Goal: Task Accomplishment & Management: Manage account settings

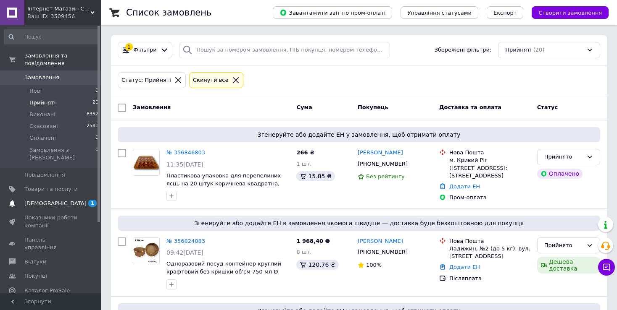
click at [50, 200] on span "[DEMOGRAPHIC_DATA]" at bounding box center [55, 204] width 62 height 8
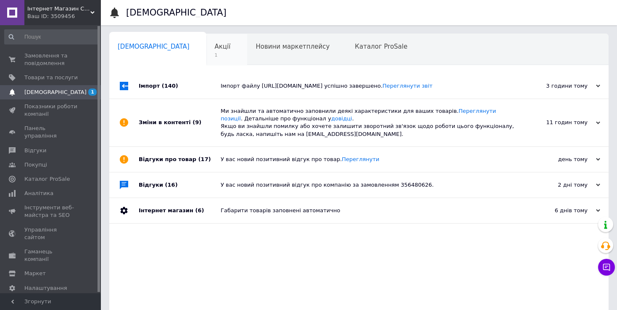
click at [215, 46] on span "Акції" at bounding box center [223, 47] width 16 height 8
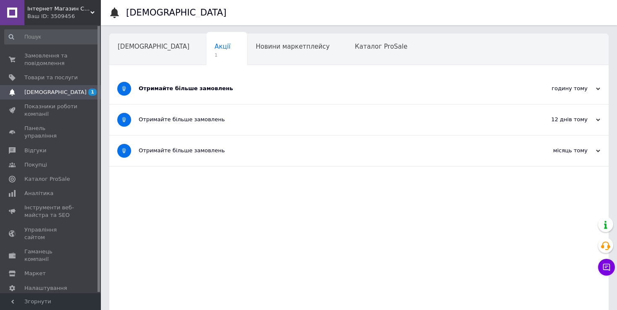
click at [222, 91] on div "Отримайте більше замовлень" at bounding box center [327, 89] width 377 height 8
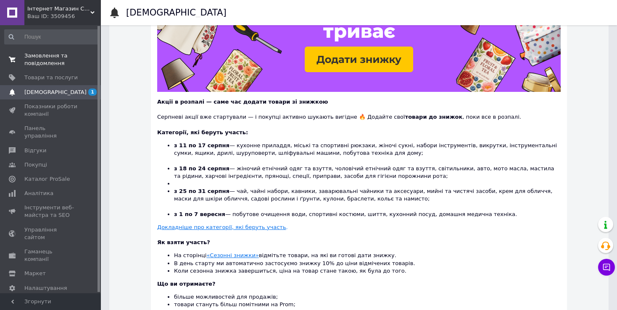
scroll to position [126, 0]
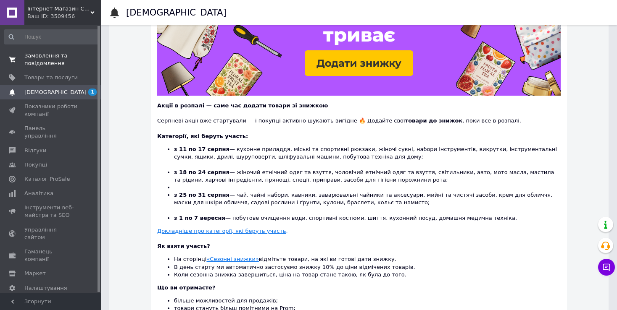
click at [47, 55] on span "Замовлення та повідомлення" at bounding box center [50, 59] width 53 height 15
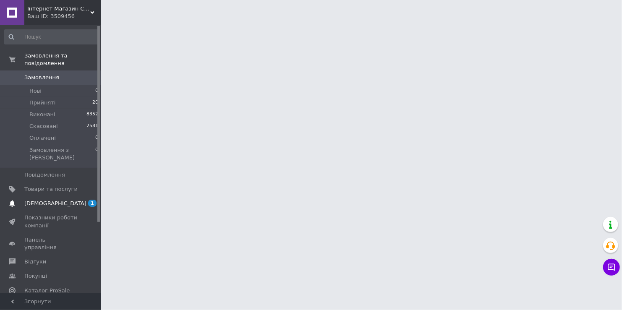
click at [51, 200] on span "[DEMOGRAPHIC_DATA]" at bounding box center [55, 204] width 62 height 8
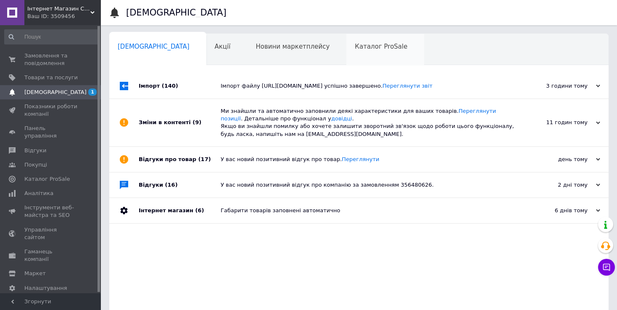
click at [346, 54] on div "Каталог ProSale 0" at bounding box center [385, 50] width 78 height 32
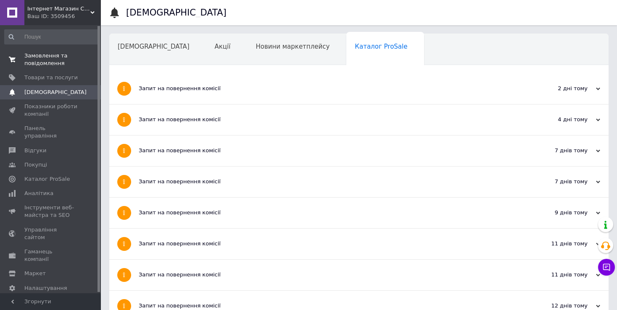
click at [35, 58] on span "Замовлення та повідомлення" at bounding box center [50, 59] width 53 height 15
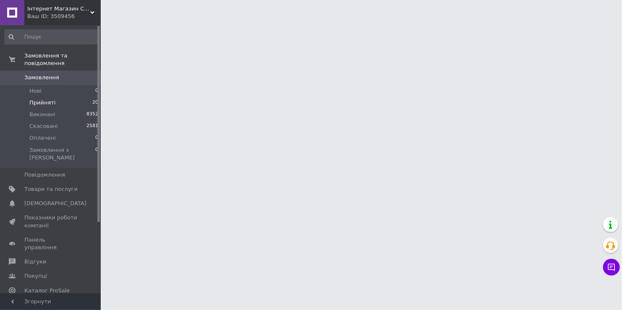
click at [41, 99] on span "Прийняті" at bounding box center [42, 103] width 26 height 8
click at [43, 99] on span "Прийняті" at bounding box center [42, 103] width 26 height 8
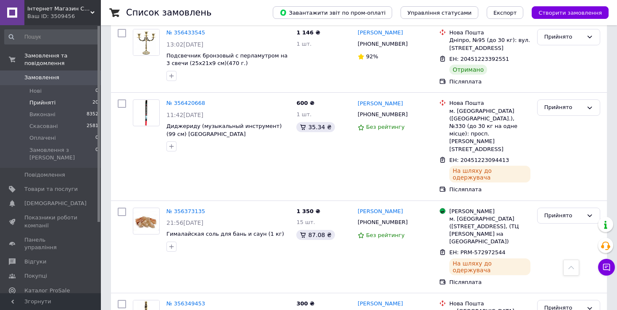
scroll to position [1233, 0]
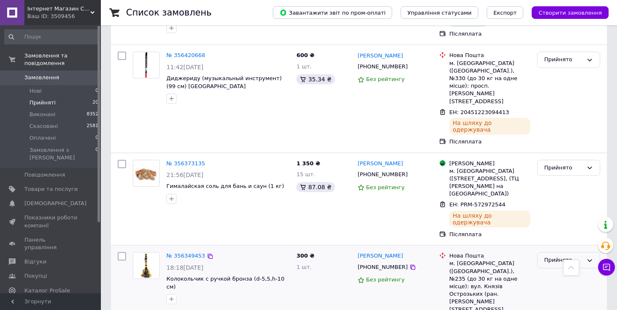
click at [580, 256] on div "Прийнято" at bounding box center [563, 260] width 39 height 9
click at [542, 270] on li "Виконано" at bounding box center [568, 278] width 62 height 16
click at [184, 253] on link "№ 356349453" at bounding box center [185, 256] width 39 height 6
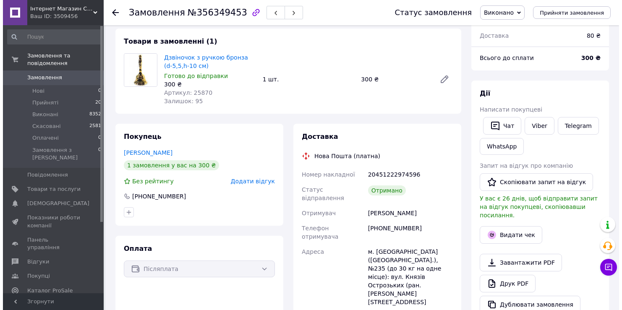
scroll to position [84, 0]
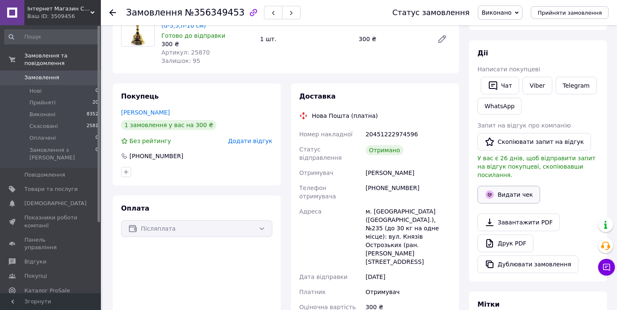
click at [503, 188] on button "Видати чек" at bounding box center [508, 195] width 63 height 18
click at [497, 186] on button "Видати чек" at bounding box center [508, 195] width 63 height 18
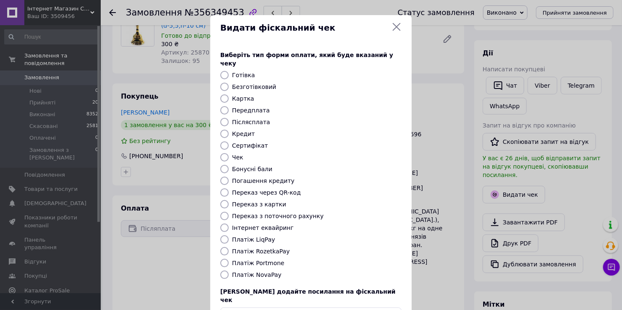
click at [221, 118] on input "Післясплата" at bounding box center [224, 122] width 8 height 8
radio input "true"
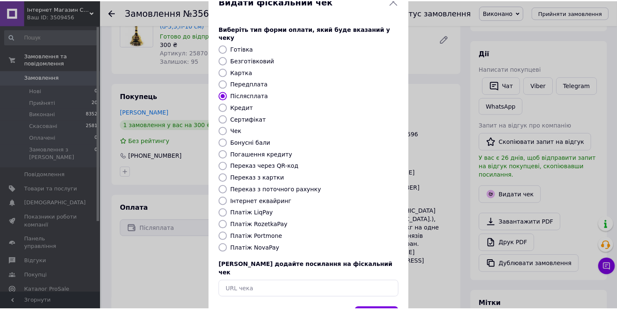
scroll to position [50, 0]
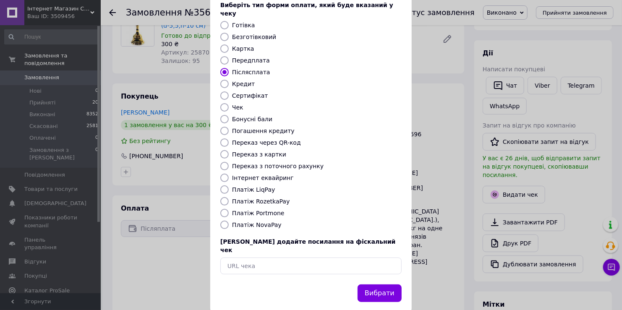
drag, startPoint x: 384, startPoint y: 272, endPoint x: 383, endPoint y: 276, distance: 4.2
click at [383, 285] on button "Вибрати" at bounding box center [380, 294] width 44 height 18
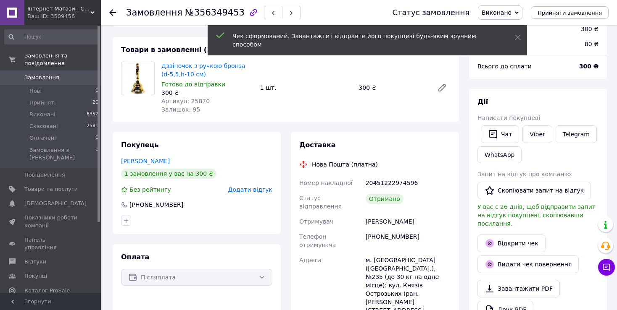
scroll to position [0, 0]
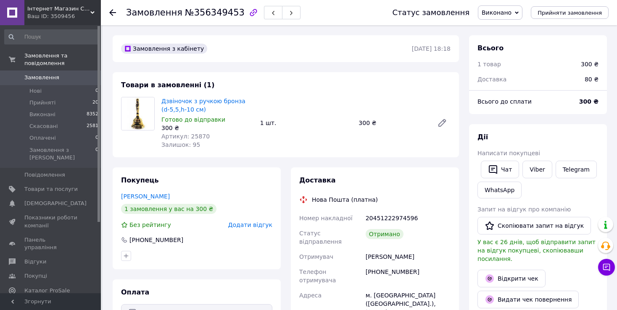
click at [107, 13] on div "Замовлення №356349453 Статус замовлення Виконано Прийнято Скасовано Оплачено Пр…" at bounding box center [359, 12] width 516 height 25
click at [110, 13] on use at bounding box center [112, 12] width 7 height 7
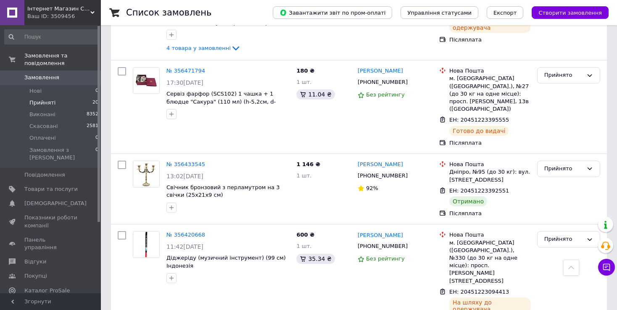
scroll to position [1008, 0]
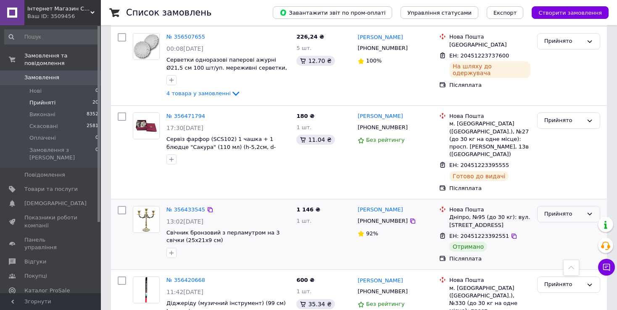
click at [569, 210] on div "Прийнято" at bounding box center [563, 214] width 39 height 9
click at [559, 224] on li "Виконано" at bounding box center [568, 232] width 62 height 16
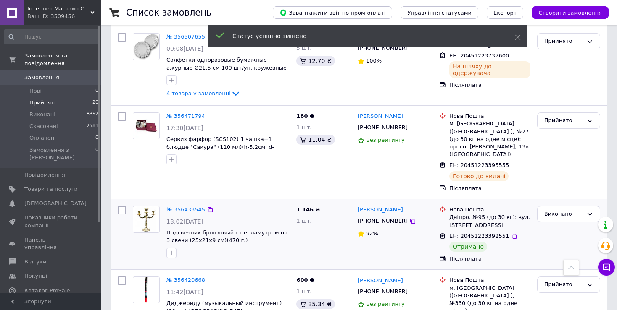
click at [178, 207] on link "№ 356433545" at bounding box center [185, 210] width 39 height 6
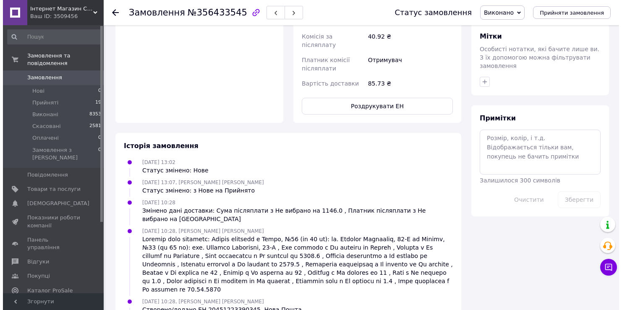
scroll to position [184, 0]
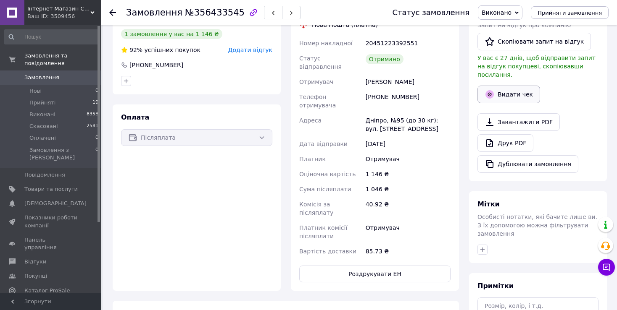
click at [502, 86] on button "Видати чек" at bounding box center [508, 95] width 63 height 18
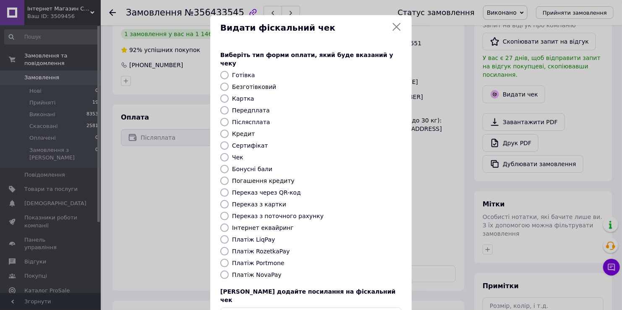
click at [222, 118] on input "Післясплата" at bounding box center [224, 122] width 8 height 8
radio input "true"
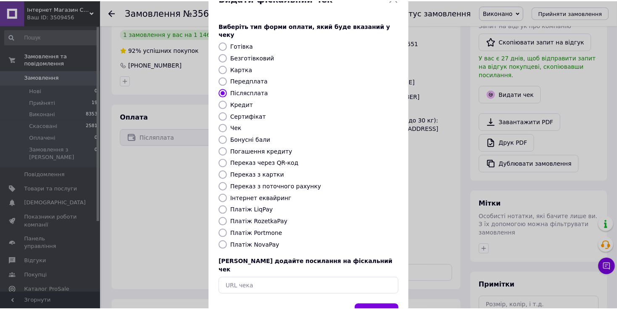
scroll to position [50, 0]
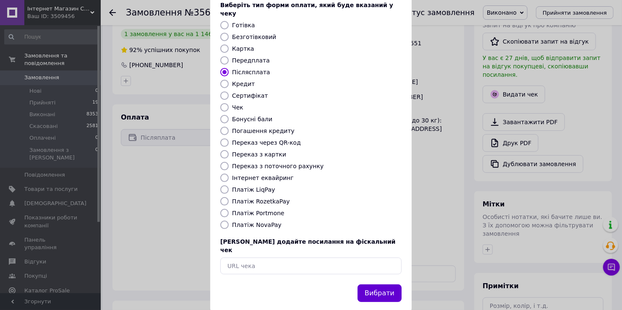
click at [381, 285] on button "Вибрати" at bounding box center [380, 294] width 44 height 18
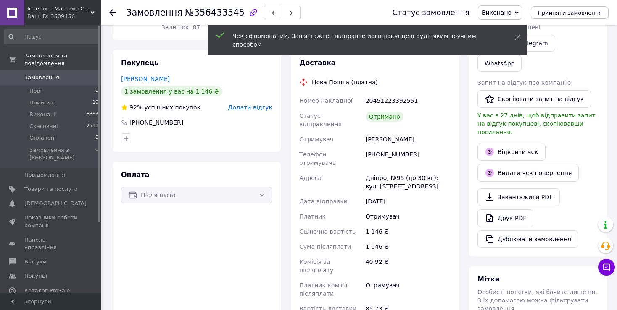
scroll to position [0, 0]
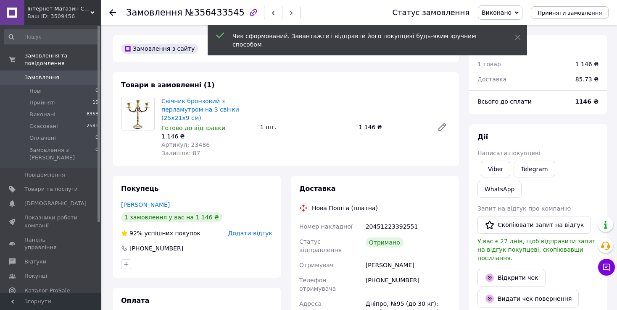
click at [110, 12] on use at bounding box center [112, 12] width 7 height 7
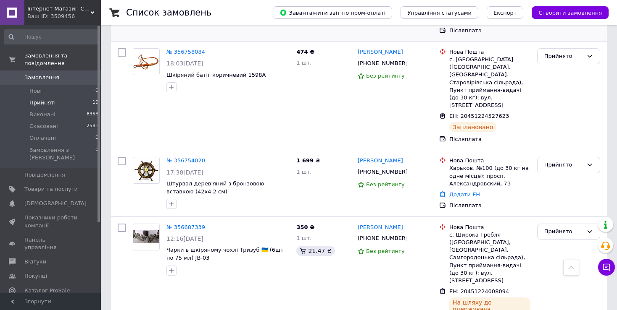
scroll to position [391, 0]
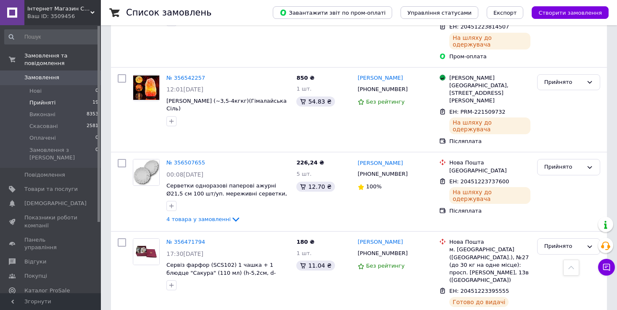
scroll to position [1008, 0]
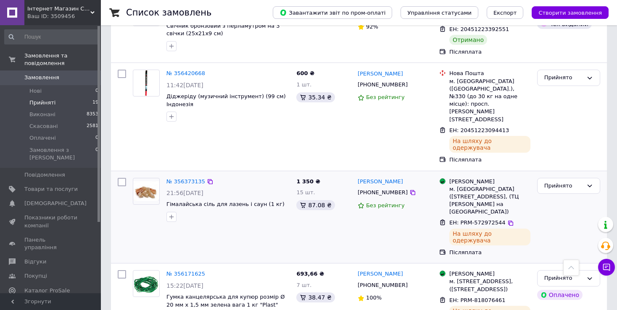
scroll to position [1218, 0]
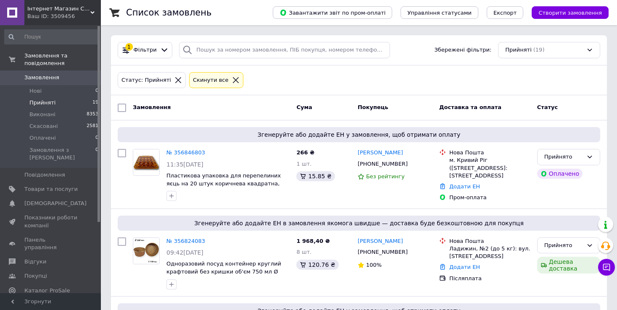
scroll to position [42, 0]
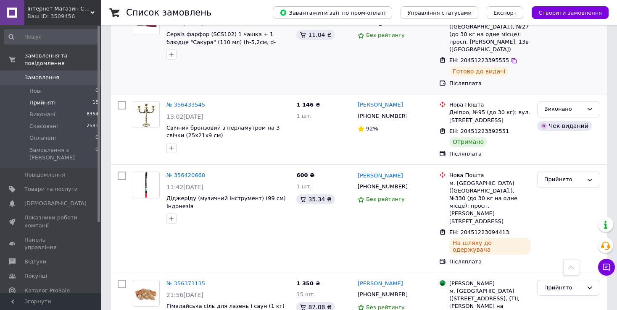
scroll to position [1105, 0]
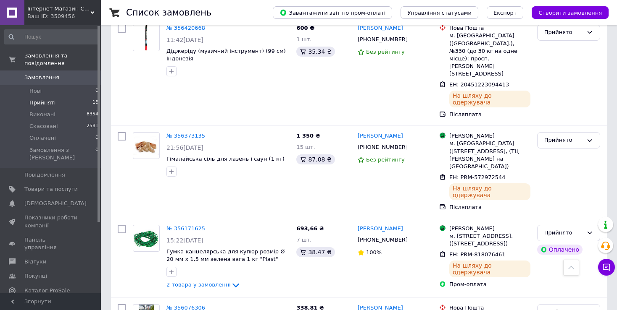
scroll to position [1287, 0]
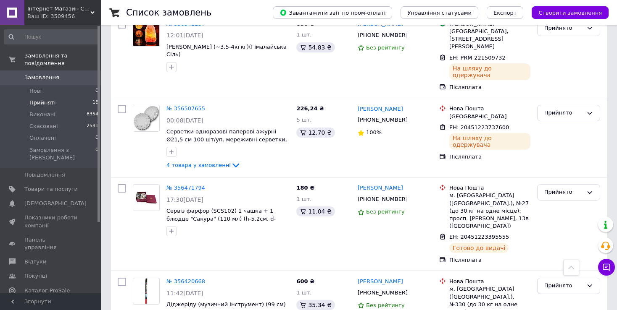
scroll to position [951, 0]
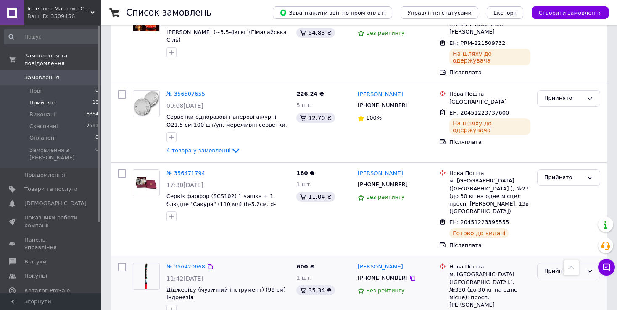
click at [573, 267] on div "Прийнято" at bounding box center [563, 271] width 39 height 9
click at [552, 281] on li "Виконано" at bounding box center [568, 289] width 62 height 16
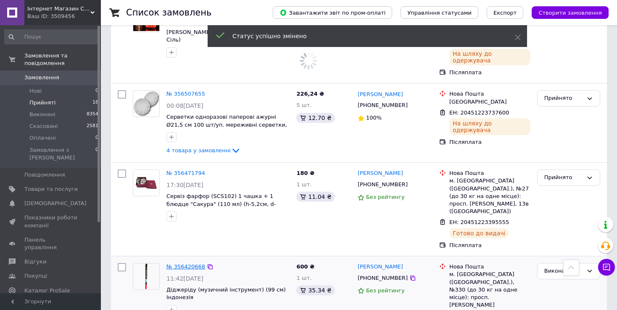
click at [189, 264] on link "№ 356420668" at bounding box center [185, 267] width 39 height 6
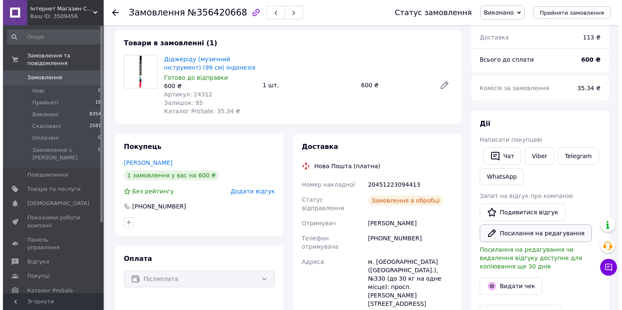
scroll to position [84, 0]
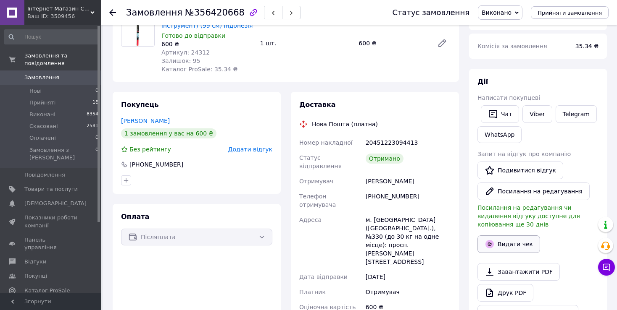
click at [507, 236] on button "Видати чек" at bounding box center [508, 245] width 63 height 18
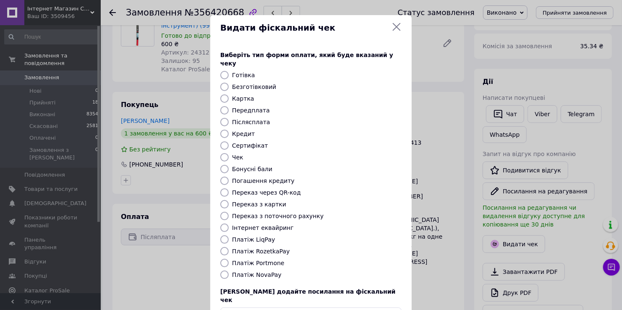
click at [223, 118] on input "Післясплата" at bounding box center [224, 122] width 8 height 8
radio input "true"
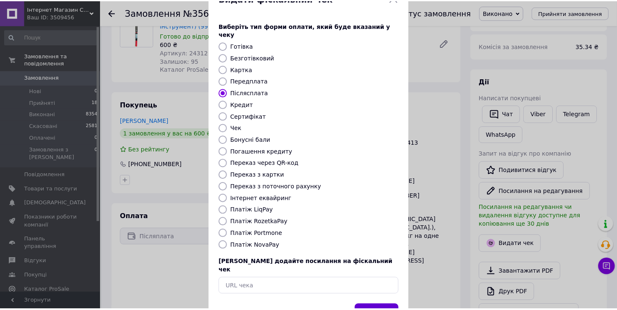
scroll to position [50, 0]
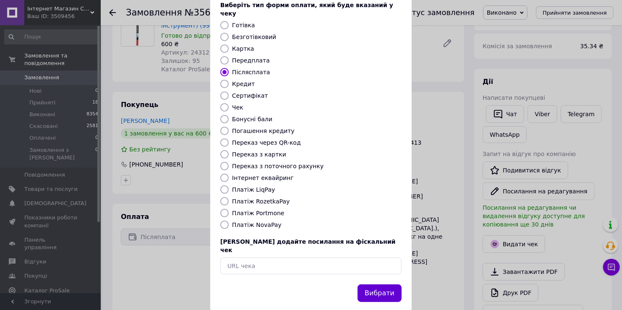
click at [390, 285] on button "Вибрати" at bounding box center [380, 294] width 44 height 18
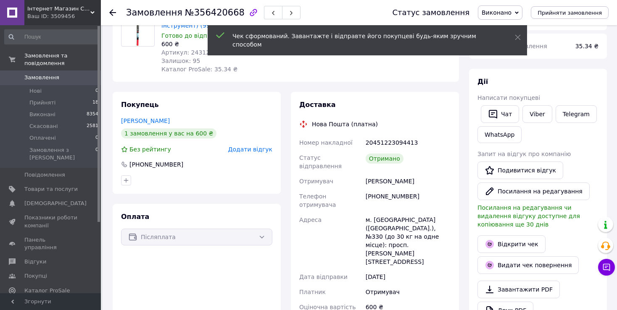
click at [110, 12] on use at bounding box center [112, 12] width 7 height 7
